Goal: Task Accomplishment & Management: Use online tool/utility

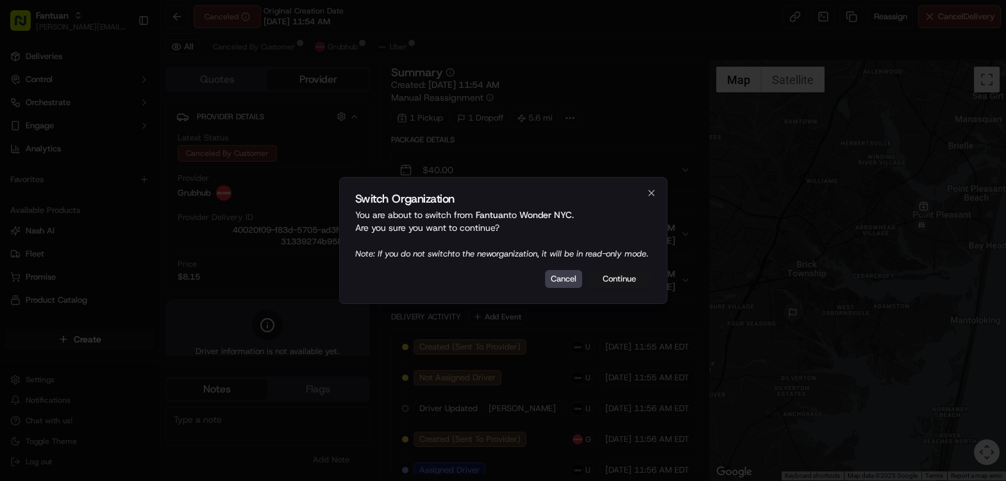
click at [629, 287] on button "Continue" at bounding box center [620, 279] width 64 height 18
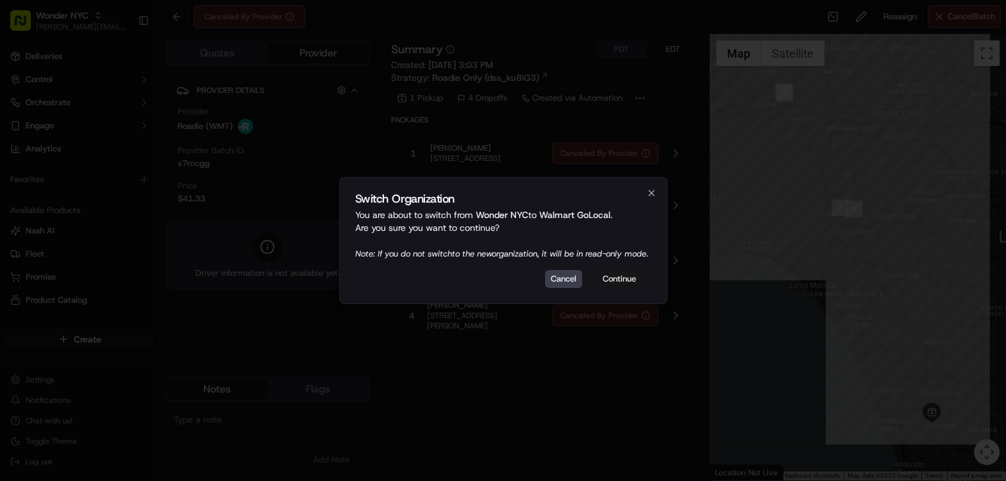
click at [620, 286] on button "Continue" at bounding box center [620, 279] width 64 height 18
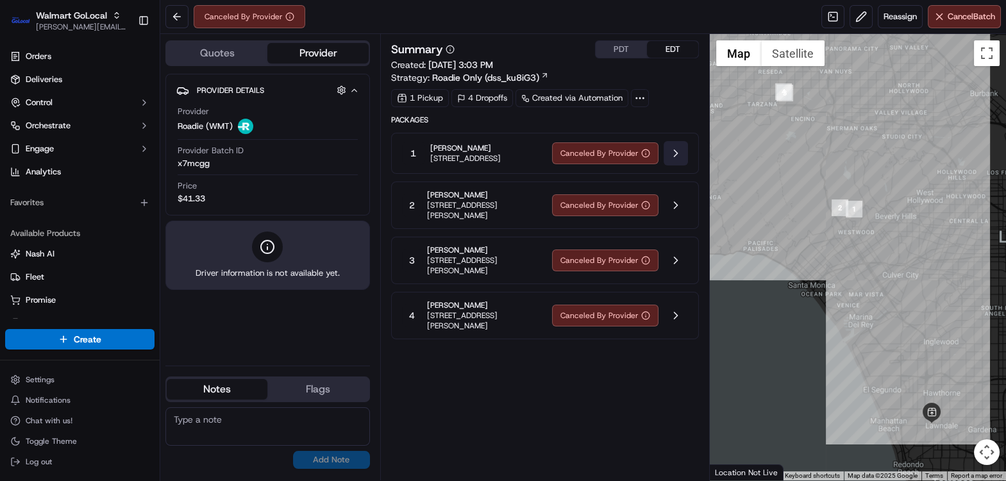
click at [675, 154] on button at bounding box center [676, 153] width 24 height 24
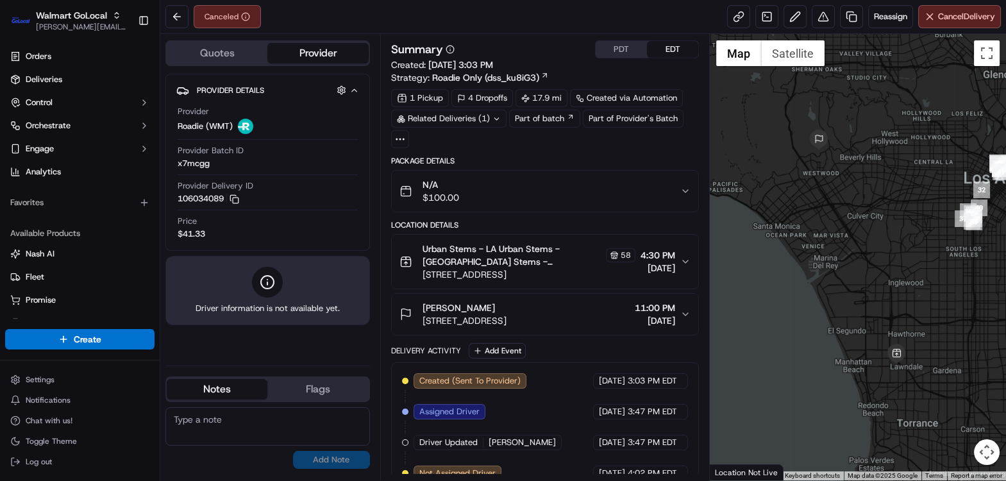
scroll to position [162, 0]
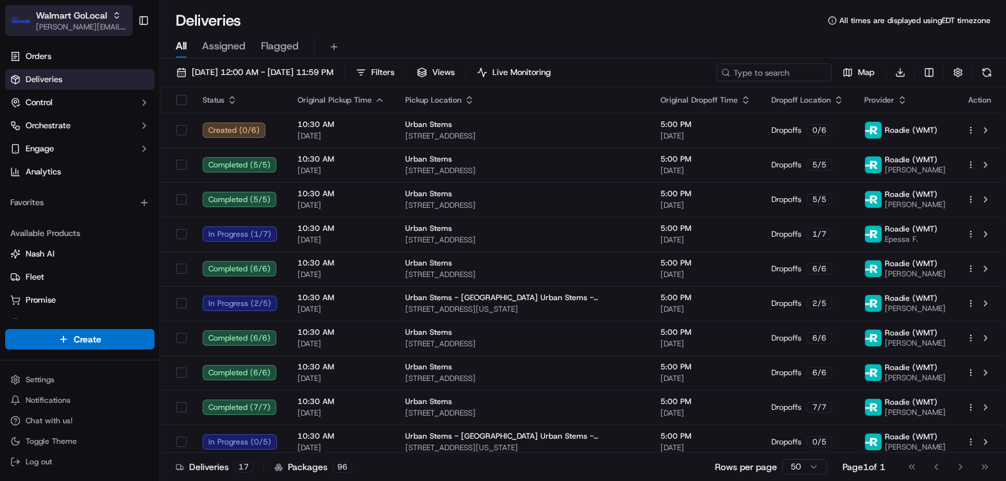
click at [98, 27] on span "[PERSON_NAME][EMAIL_ADDRESS][DOMAIN_NAME]" at bounding box center [82, 27] width 92 height 10
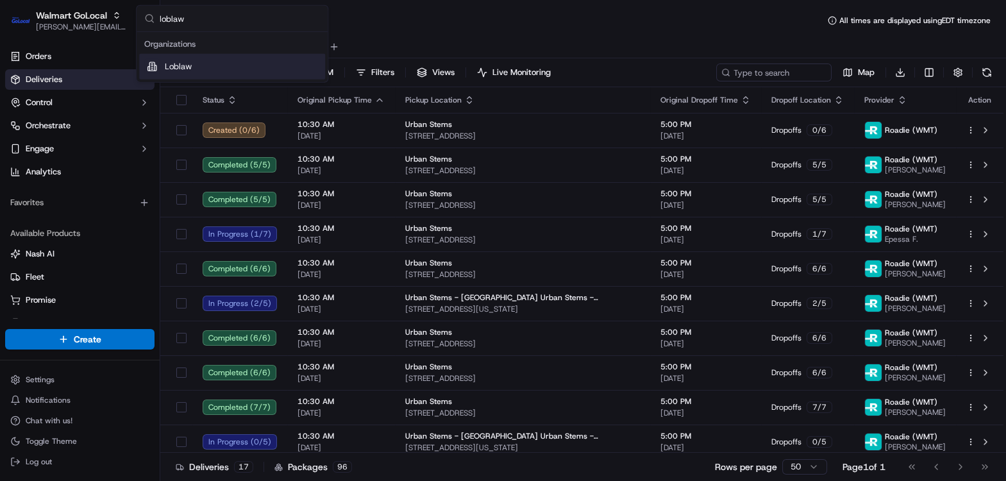
type input "loblaw"
click at [201, 71] on div "Loblaw" at bounding box center [232, 67] width 186 height 26
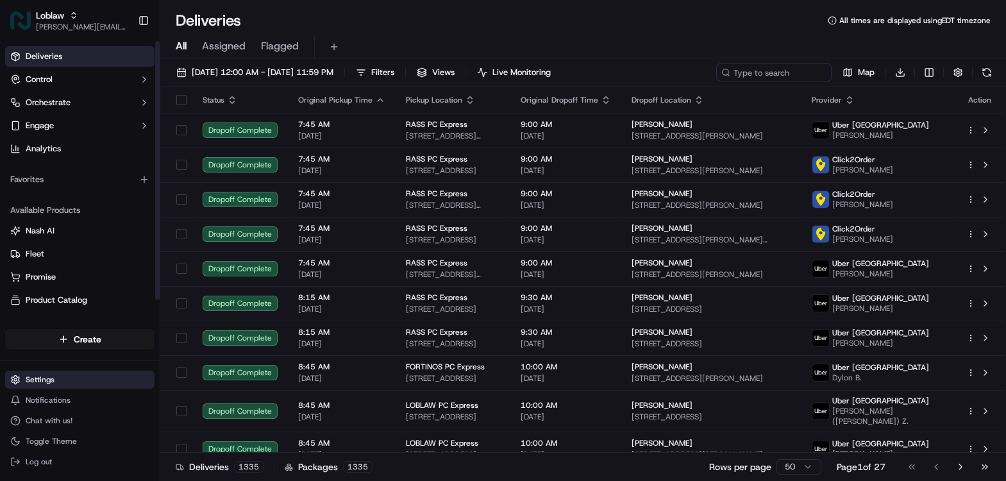
click at [46, 384] on html "Loblaw dean@usenash.com Toggle Sidebar Deliveries Control Orchestrate Engage An…" at bounding box center [503, 240] width 1006 height 481
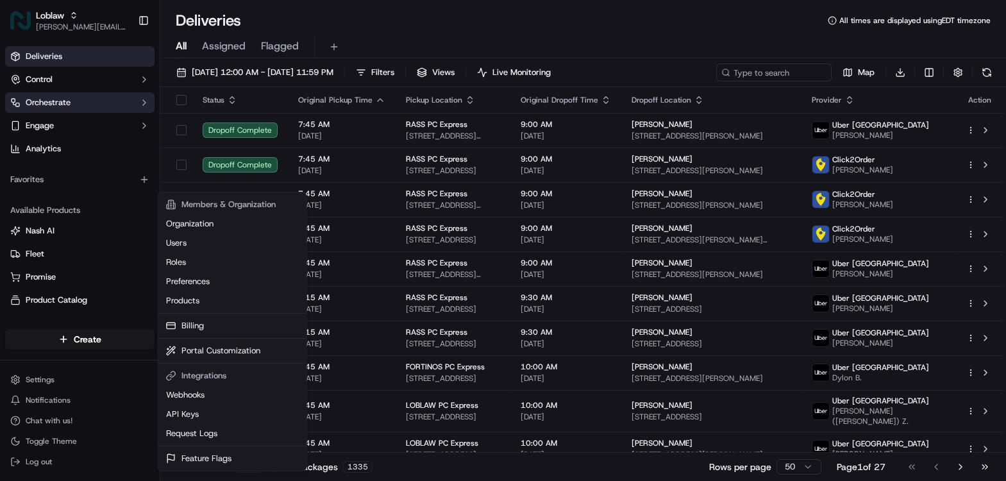
click at [67, 94] on html "Loblaw dean@usenash.com Toggle Sidebar Deliveries Control Orchestrate Engage An…" at bounding box center [503, 240] width 1006 height 481
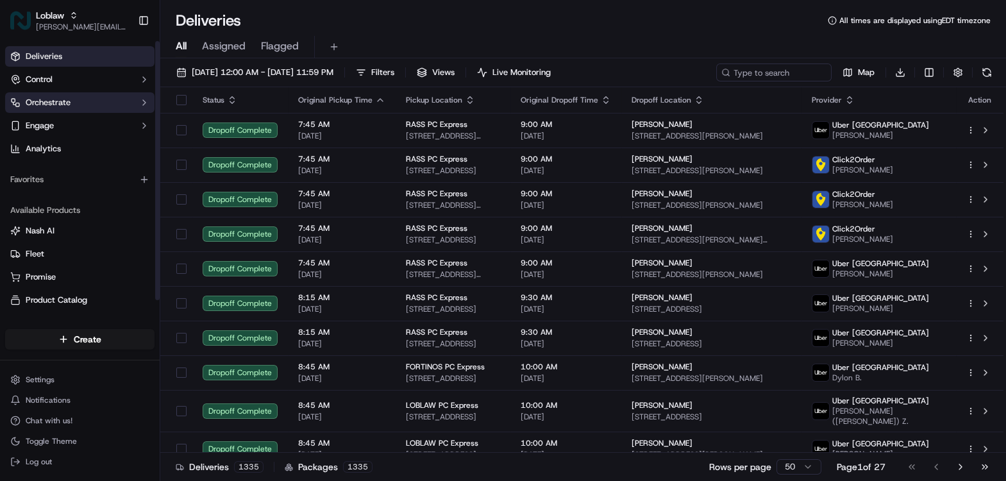
click at [67, 104] on span "Orchestrate" at bounding box center [48, 103] width 45 height 12
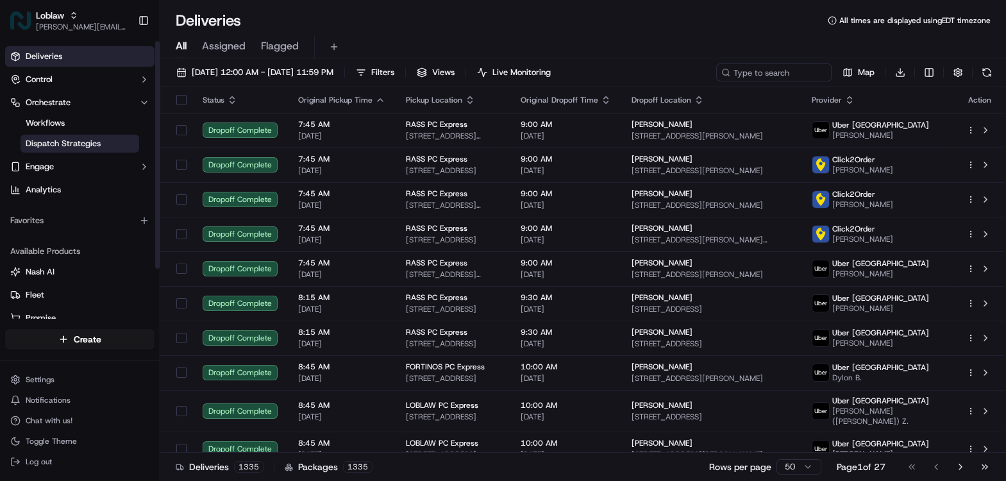
click at [65, 141] on span "Dispatch Strategies" at bounding box center [63, 144] width 75 height 12
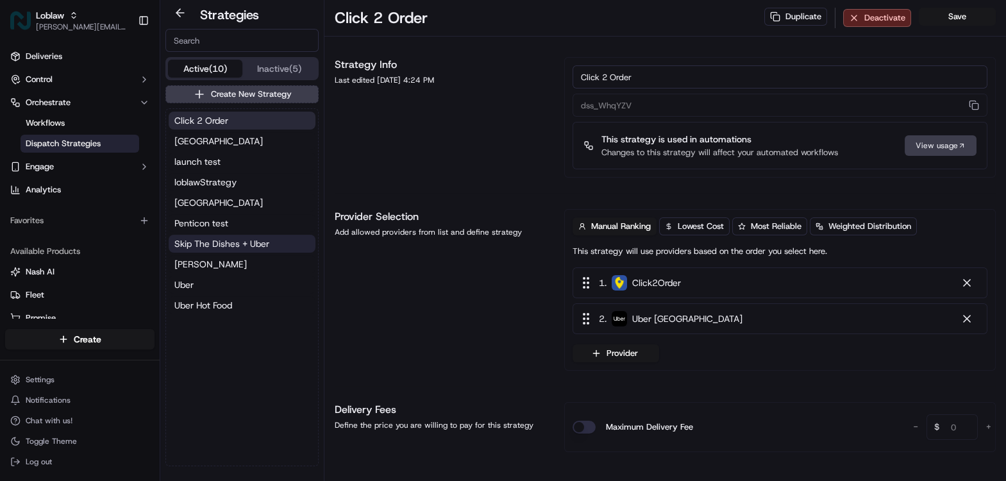
click at [212, 244] on span "Skip The Dishes + Uber" at bounding box center [221, 243] width 95 height 13
